Goal: Task Accomplishment & Management: Complete application form

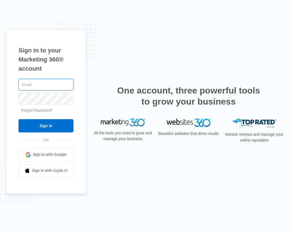
click at [33, 90] on input "text" at bounding box center [45, 85] width 55 height 12
type input "[PERSON_NAME][EMAIL_ADDRESS][DOMAIN_NAME]"
click at [18, 119] on input "Sign In" at bounding box center [45, 125] width 55 height 13
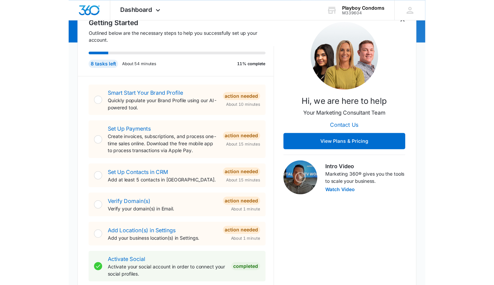
scroll to position [67, 0]
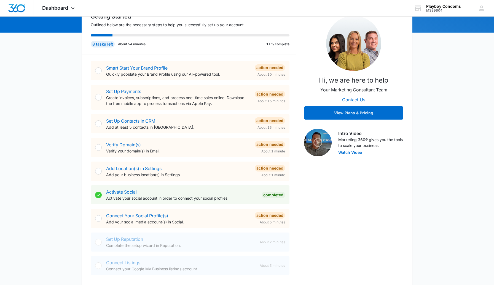
click at [97, 71] on div at bounding box center [98, 70] width 7 height 7
click at [98, 71] on div at bounding box center [98, 70] width 7 height 7
click at [117, 67] on link "Smart Start Your Brand Profile" at bounding box center [136, 68] width 61 height 6
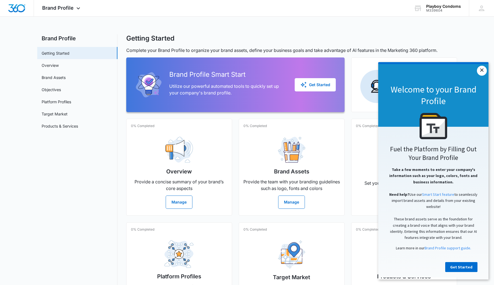
click at [290, 74] on link "×" at bounding box center [482, 71] width 10 height 10
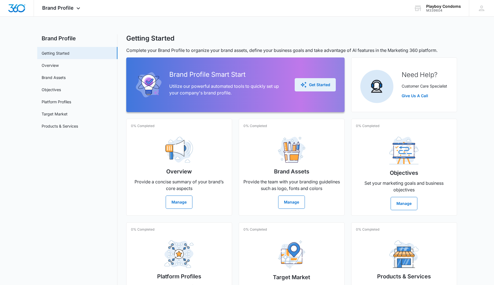
click at [290, 86] on div "Get Started" at bounding box center [315, 84] width 30 height 7
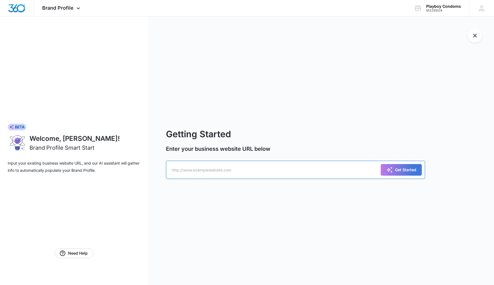
click at [180, 170] on input "text" at bounding box center [295, 169] width 259 height 18
paste input "[URL][DOMAIN_NAME]"
type input "[URL][DOMAIN_NAME]"
click at [290, 168] on div "Get Started" at bounding box center [401, 169] width 30 height 7
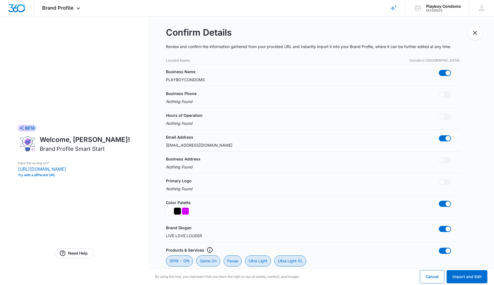
scroll to position [4, 0]
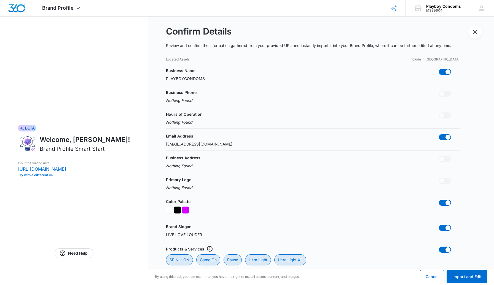
click at [185, 80] on p "PLAYBOYCONDOMS" at bounding box center [185, 79] width 39 height 6
click at [183, 77] on p "PLAYBOYCONDOMS" at bounding box center [185, 79] width 39 height 6
click at [190, 81] on p "PLAYBOYCONDOMS" at bounding box center [185, 79] width 39 height 6
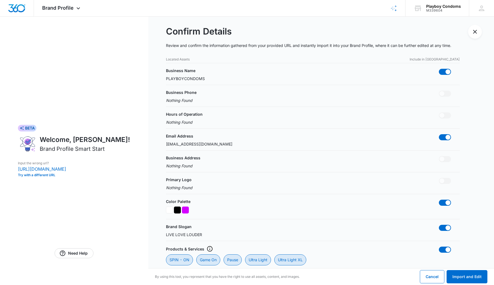
click at [189, 79] on p "PLAYBOYCONDOMS" at bounding box center [185, 79] width 39 height 6
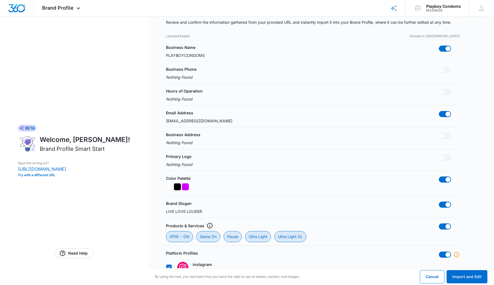
scroll to position [0, 0]
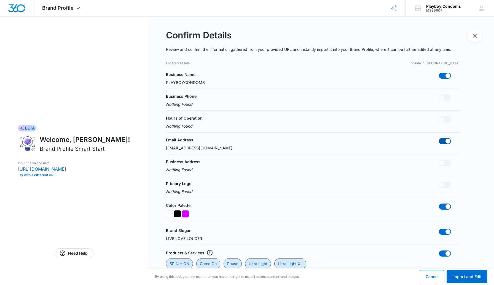
click at [290, 141] on span at bounding box center [447, 140] width 5 height 5
click at [290, 138] on input "checkbox" at bounding box center [439, 138] width 0 height 0
checkbox input "false"
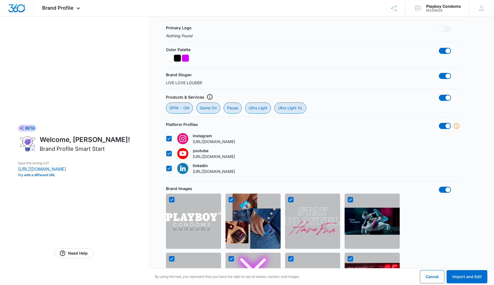
scroll to position [158, 0]
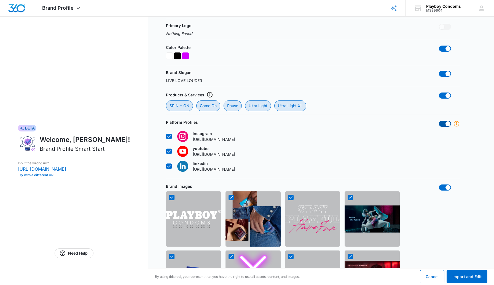
click at [290, 123] on span at bounding box center [447, 123] width 5 height 5
click at [290, 120] on input "checkbox" at bounding box center [439, 120] width 0 height 0
checkbox input "false"
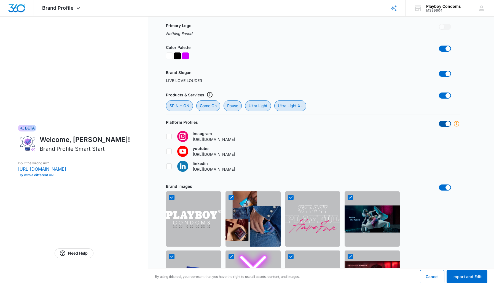
checkbox input "false"
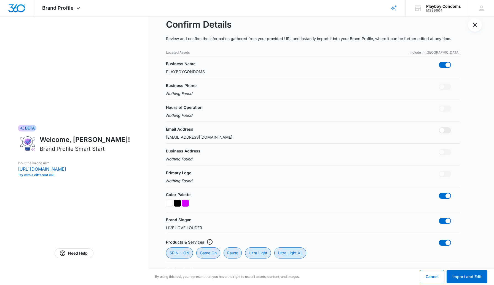
scroll to position [0, 0]
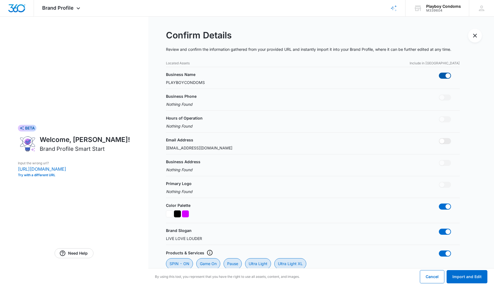
click at [290, 75] on span at bounding box center [447, 75] width 5 height 5
click at [290, 73] on input "checkbox" at bounding box center [439, 72] width 0 height 0
click at [290, 74] on span at bounding box center [445, 76] width 12 height 6
click at [290, 73] on input "checkbox" at bounding box center [439, 72] width 0 height 0
checkbox input "true"
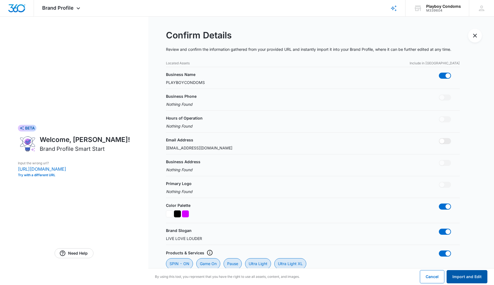
click at [290, 232] on button "Import and Edit" at bounding box center [467, 276] width 41 height 13
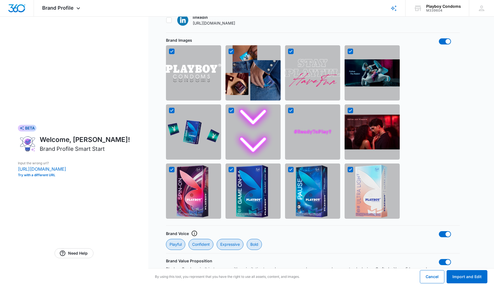
scroll to position [320, 0]
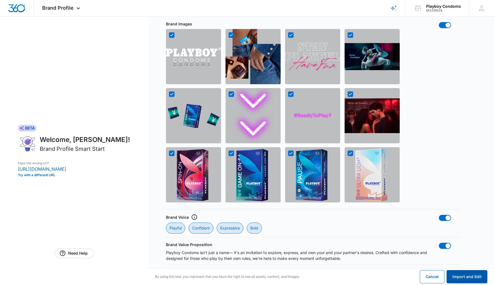
click at [290, 232] on button "Import and Edit" at bounding box center [467, 276] width 41 height 13
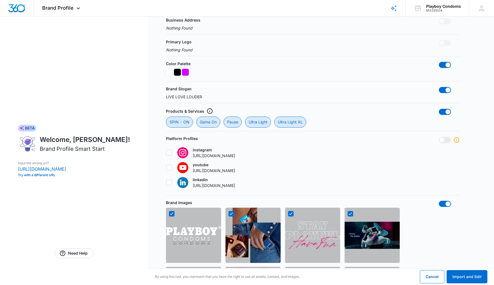
scroll to position [172, 0]
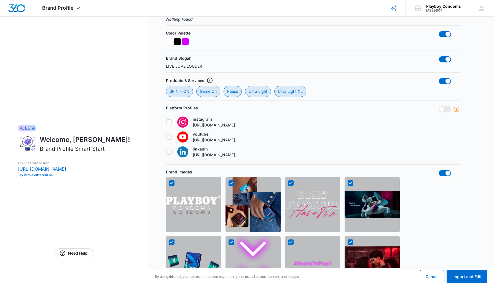
click at [210, 119] on p "instagram" at bounding box center [214, 119] width 42 height 6
click at [166, 122] on input "instagram [URL][DOMAIN_NAME]" at bounding box center [166, 122] width 0 height 0
click at [210, 119] on p "instagram" at bounding box center [214, 119] width 42 height 6
click at [166, 122] on input "instagram [URL][DOMAIN_NAME]" at bounding box center [166, 122] width 0 height 0
click at [214, 125] on p "[URL][DOMAIN_NAME]" at bounding box center [214, 125] width 42 height 6
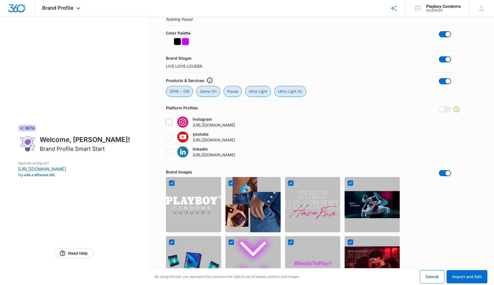
click at [166, 122] on input "instagram [URL][DOMAIN_NAME]" at bounding box center [166, 122] width 0 height 0
click at [185, 120] on img at bounding box center [182, 121] width 11 height 11
click at [166, 122] on input "instagram [URL][DOMAIN_NAME]" at bounding box center [166, 122] width 0 height 0
checkbox input "false"
drag, startPoint x: 277, startPoint y: 126, endPoint x: 192, endPoint y: 125, distance: 84.6
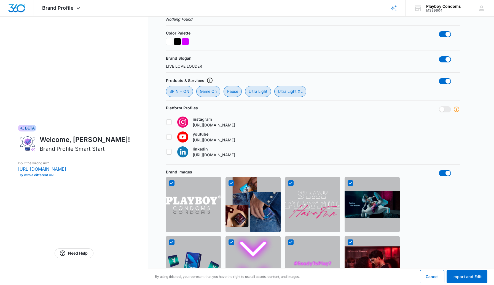
click at [192, 125] on label "instagram [URL][DOMAIN_NAME]" at bounding box center [200, 122] width 69 height 12
copy p "[URL][DOMAIN_NAME]"
drag, startPoint x: 291, startPoint y: 155, endPoint x: 191, endPoint y: 155, distance: 100.1
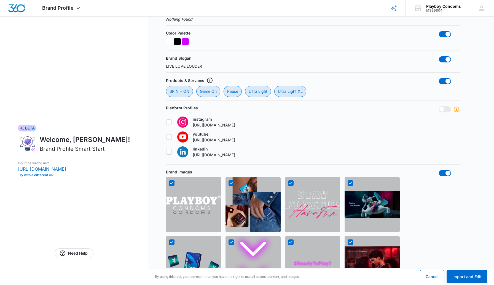
click at [191, 155] on label "linkedin [URL][DOMAIN_NAME]" at bounding box center [200, 152] width 69 height 12
copy p "[URL][DOMAIN_NAME]"
drag, startPoint x: 298, startPoint y: 140, endPoint x: 192, endPoint y: 140, distance: 105.9
click at [192, 140] on div "Platform Profiles instagram [URL][DOMAIN_NAME] youtube [URL][DOMAIN_NAME] linke…" at bounding box center [313, 133] width 294 height 56
copy p "[URL][DOMAIN_NAME]"
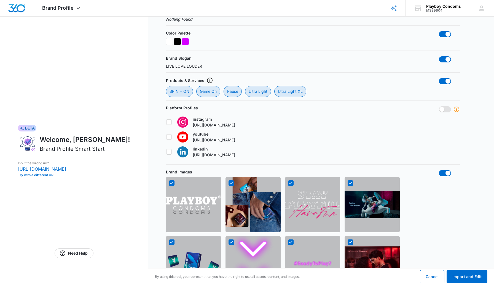
click at [290, 109] on span at bounding box center [445, 109] width 12 height 6
click at [290, 106] on input "checkbox" at bounding box center [439, 106] width 0 height 0
checkbox input "true"
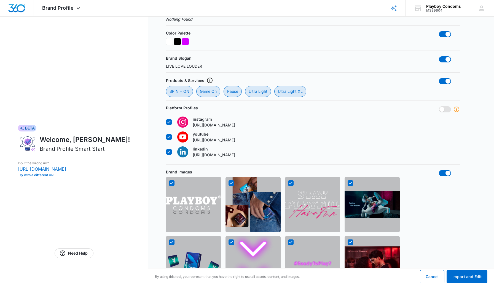
checkbox input "true"
click at [290, 232] on button "Import and Edit" at bounding box center [467, 276] width 41 height 13
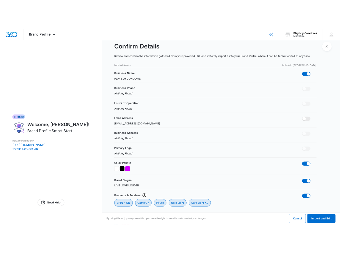
scroll to position [0, 0]
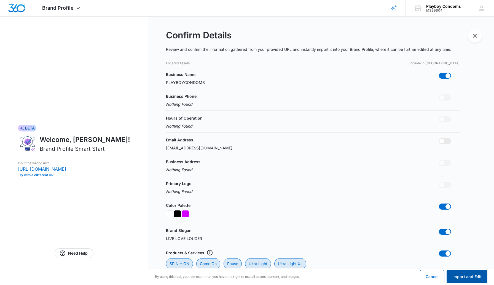
click at [290, 232] on button "Import and Edit" at bounding box center [467, 276] width 41 height 13
click at [78, 232] on link "Need Help" at bounding box center [74, 253] width 39 height 10
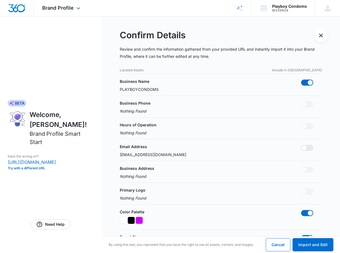
click at [21, 10] on img "Dashboard" at bounding box center [17, 8] width 18 height 8
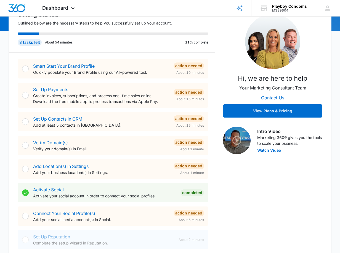
scroll to position [72, 0]
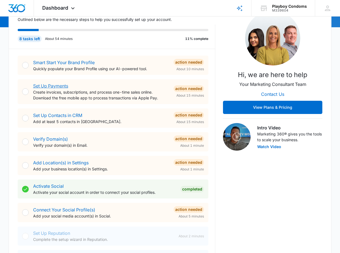
click at [52, 83] on link "Set Up Payments" at bounding box center [50, 86] width 35 height 6
